Goal: Task Accomplishment & Management: Use online tool/utility

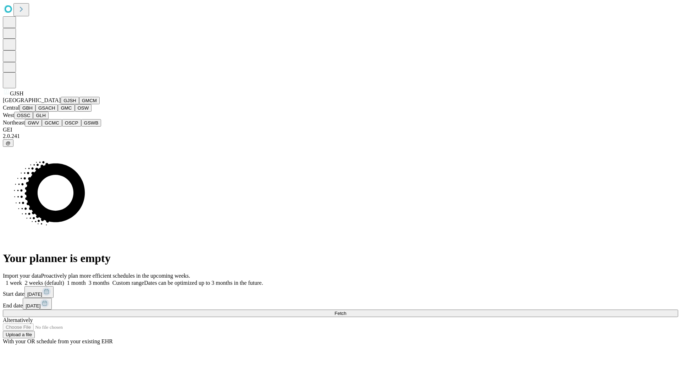
click at [61, 104] on button "GJSH" at bounding box center [70, 100] width 18 height 7
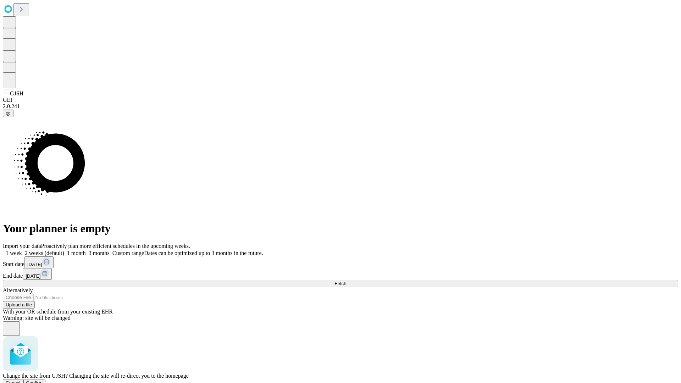
click at [43, 380] on span "Confirm" at bounding box center [34, 382] width 17 height 5
click at [64, 250] on label "2 weeks (default)" at bounding box center [43, 253] width 42 height 6
click at [346, 281] on span "Fetch" at bounding box center [340, 283] width 12 height 5
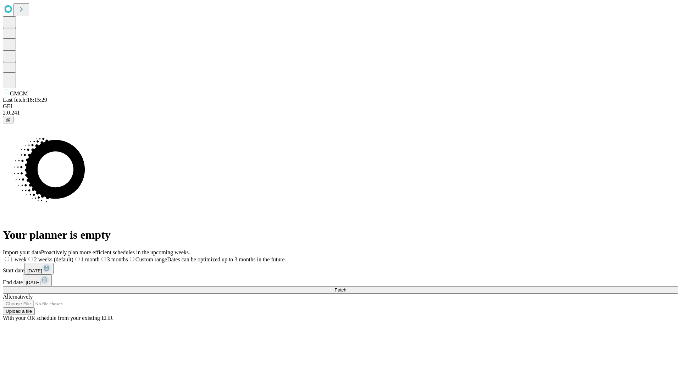
click at [73, 256] on label "2 weeks (default)" at bounding box center [50, 259] width 47 height 6
click at [346, 287] on span "Fetch" at bounding box center [340, 289] width 12 height 5
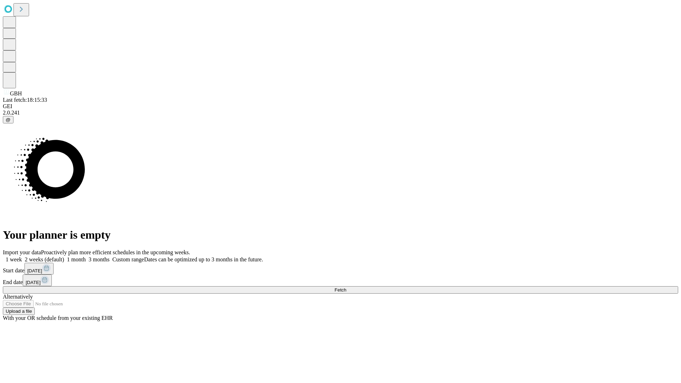
click at [64, 256] on label "2 weeks (default)" at bounding box center [43, 259] width 42 height 6
click at [346, 287] on span "Fetch" at bounding box center [340, 289] width 12 height 5
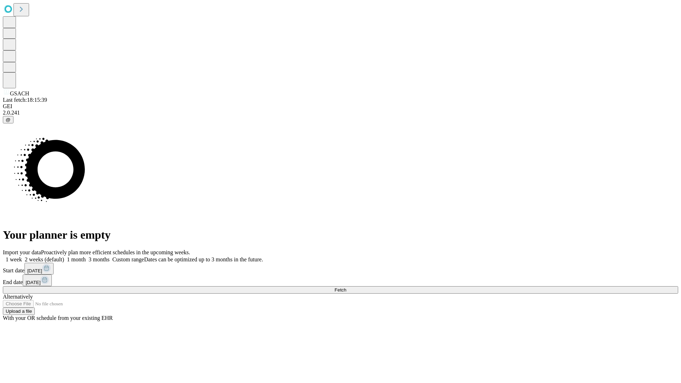
click at [64, 256] on label "2 weeks (default)" at bounding box center [43, 259] width 42 height 6
click at [346, 287] on span "Fetch" at bounding box center [340, 289] width 12 height 5
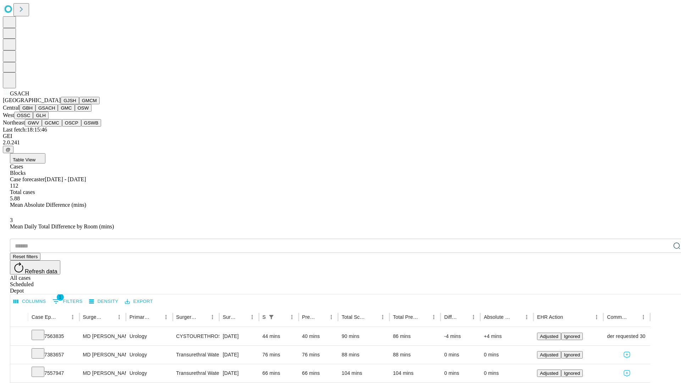
click at [58, 112] on button "GMC" at bounding box center [66, 107] width 17 height 7
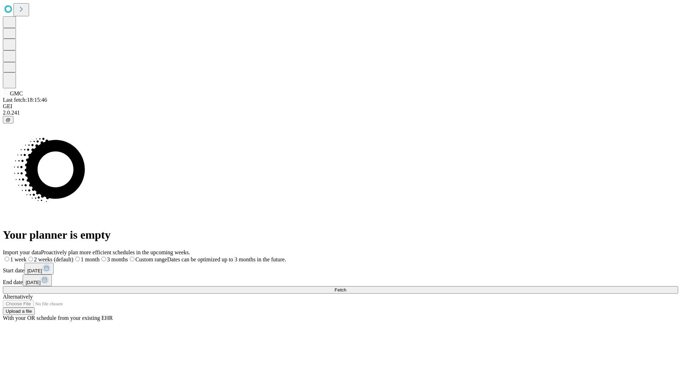
click at [346, 287] on span "Fetch" at bounding box center [340, 289] width 12 height 5
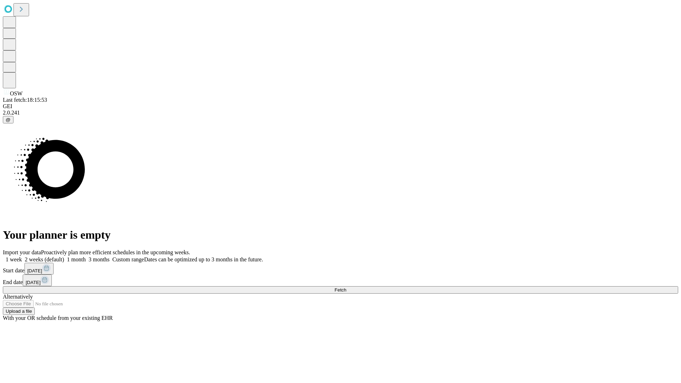
click at [64, 256] on label "2 weeks (default)" at bounding box center [43, 259] width 42 height 6
click at [346, 287] on span "Fetch" at bounding box center [340, 289] width 12 height 5
click at [64, 256] on label "2 weeks (default)" at bounding box center [43, 259] width 42 height 6
click at [346, 287] on span "Fetch" at bounding box center [340, 289] width 12 height 5
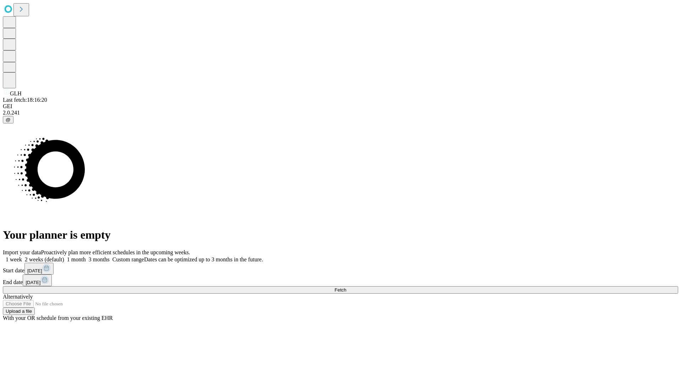
click at [64, 256] on label "2 weeks (default)" at bounding box center [43, 259] width 42 height 6
click at [346, 287] on span "Fetch" at bounding box center [340, 289] width 12 height 5
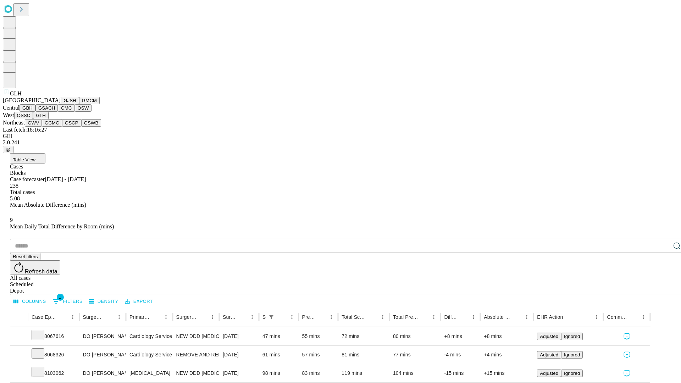
click at [42, 127] on button "GWV" at bounding box center [33, 122] width 17 height 7
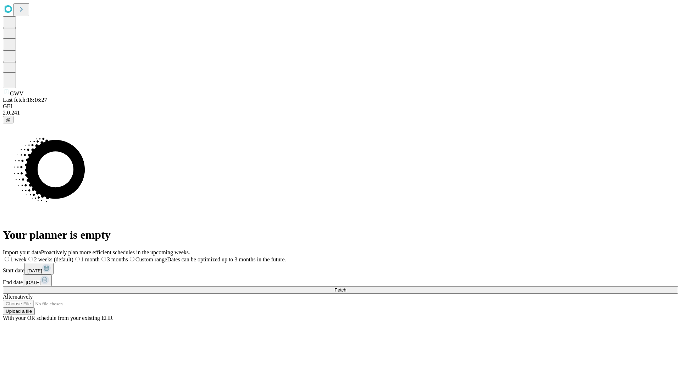
click at [346, 287] on span "Fetch" at bounding box center [340, 289] width 12 height 5
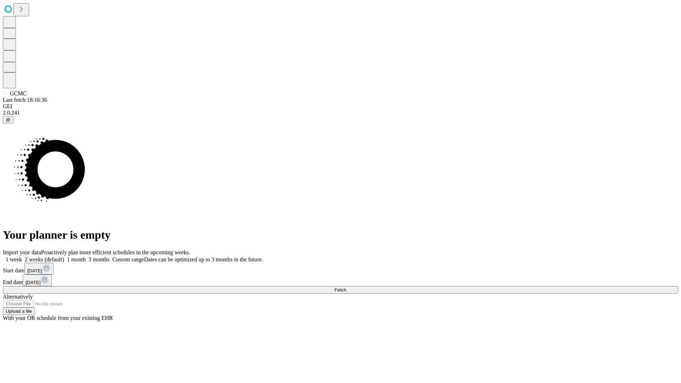
click at [64, 256] on label "2 weeks (default)" at bounding box center [43, 259] width 42 height 6
click at [346, 287] on span "Fetch" at bounding box center [340, 289] width 12 height 5
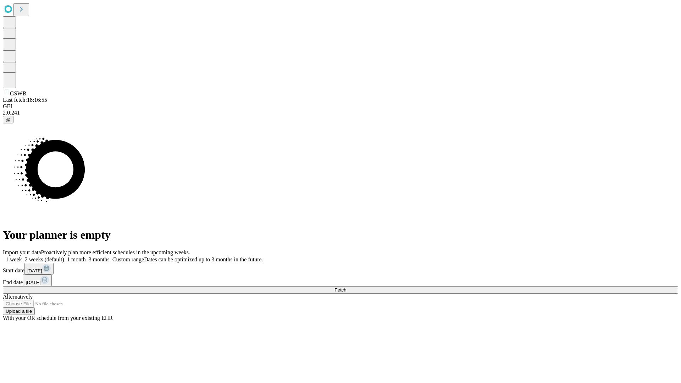
click at [64, 256] on label "2 weeks (default)" at bounding box center [43, 259] width 42 height 6
click at [346, 287] on span "Fetch" at bounding box center [340, 289] width 12 height 5
